Goal: Information Seeking & Learning: Learn about a topic

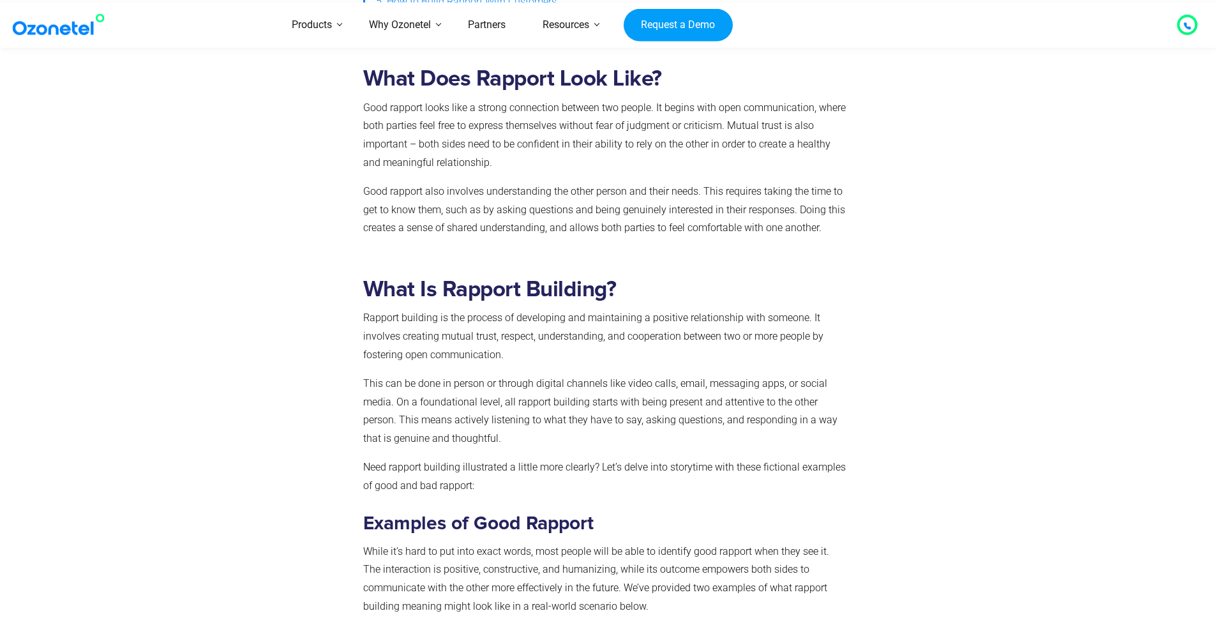
scroll to position [702, 0]
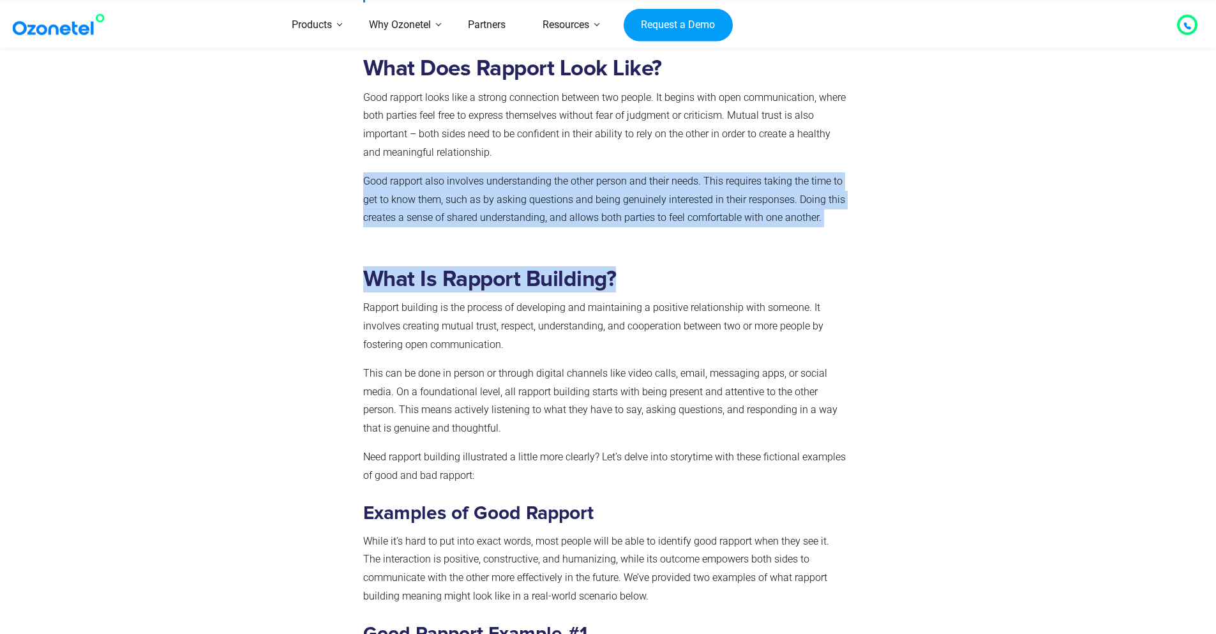
drag, startPoint x: 819, startPoint y: 217, endPoint x: 577, endPoint y: 149, distance: 251.2
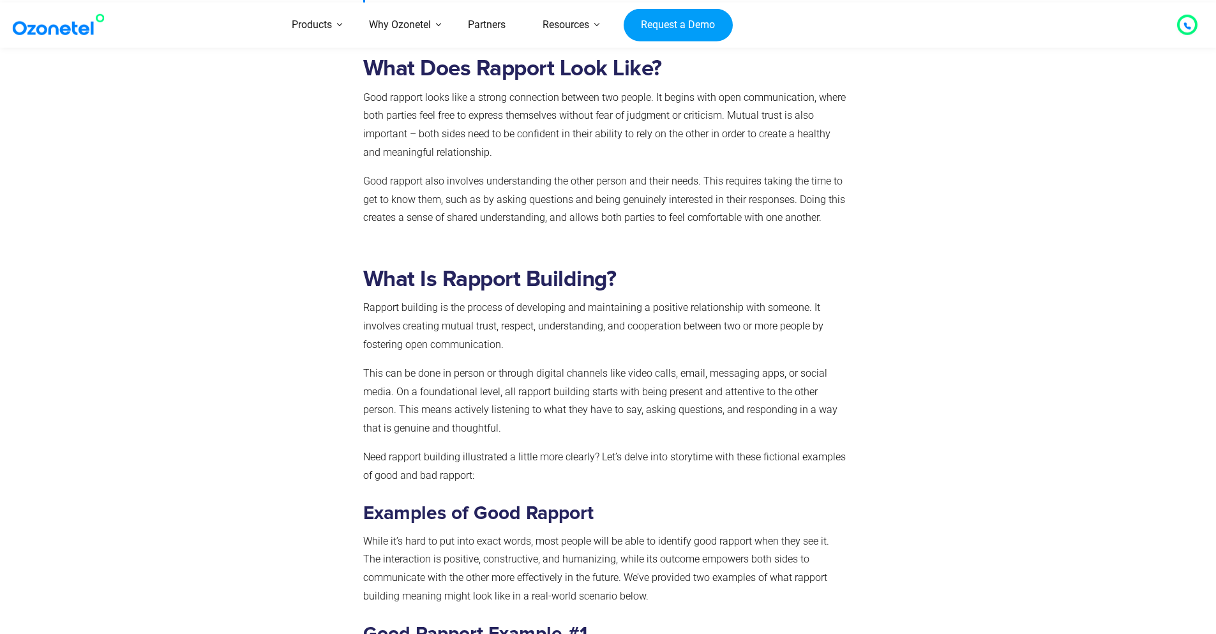
drag, startPoint x: 380, startPoint y: 109, endPoint x: 366, endPoint y: 103, distance: 14.8
click at [376, 109] on p "Good rapport looks like a strong connection between two people. It begins with …" at bounding box center [605, 125] width 485 height 73
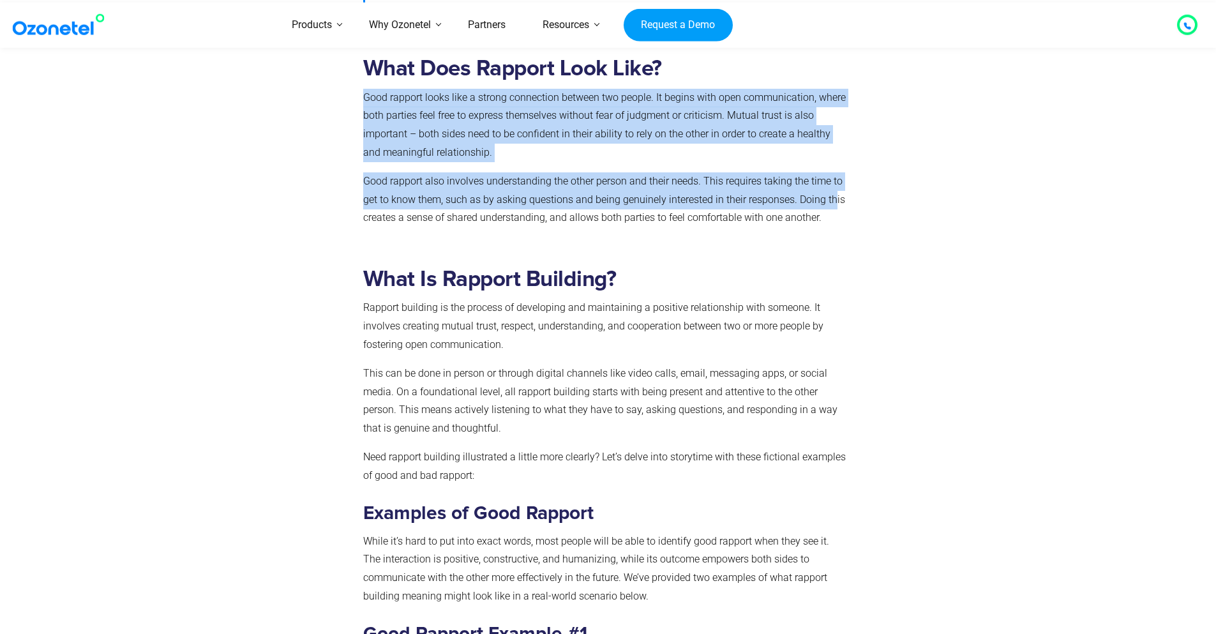
drag, startPoint x: 365, startPoint y: 96, endPoint x: 832, endPoint y: 208, distance: 480.0
click at [832, 208] on div "What Does Rapport Look Like? Good rapport looks like a strong connection betwee…" at bounding box center [605, 142] width 485 height 172
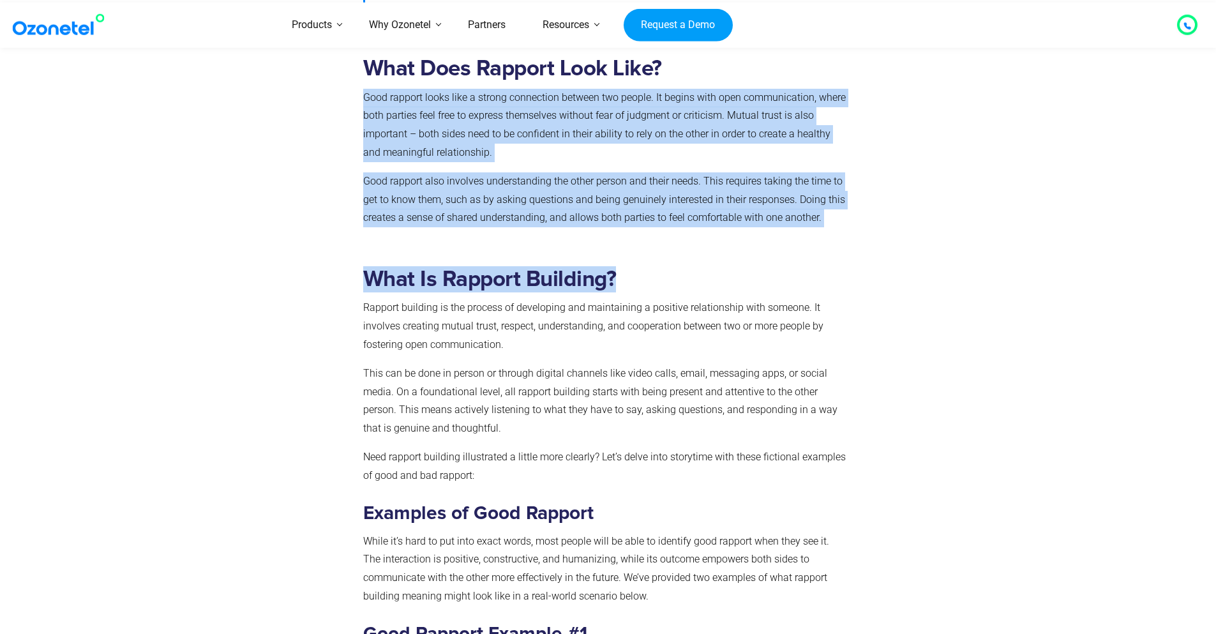
drag, startPoint x: 821, startPoint y: 218, endPoint x: 361, endPoint y: 92, distance: 477.3
copy div "Good rapport looks like a strong connection between two people. It begins with …"
